Goal: Navigation & Orientation: Find specific page/section

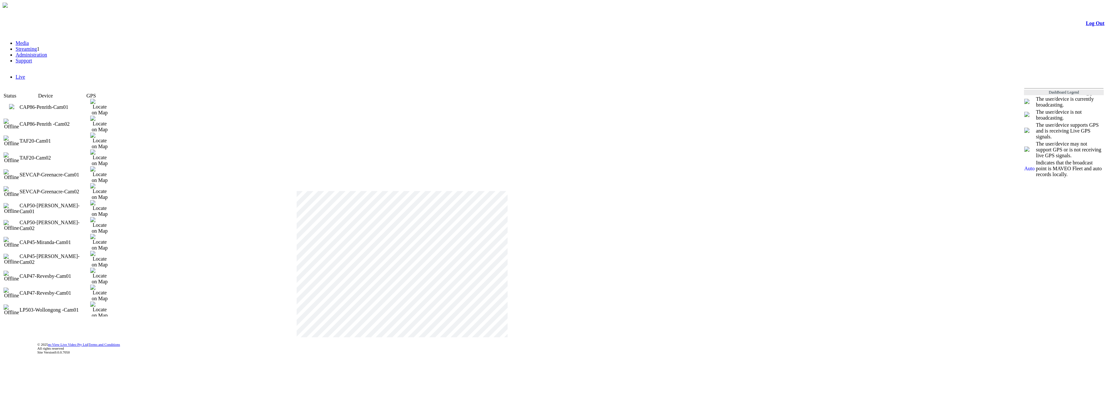
click at [14, 104] on img at bounding box center [11, 106] width 5 height 5
